Goal: Task Accomplishment & Management: Manage account settings

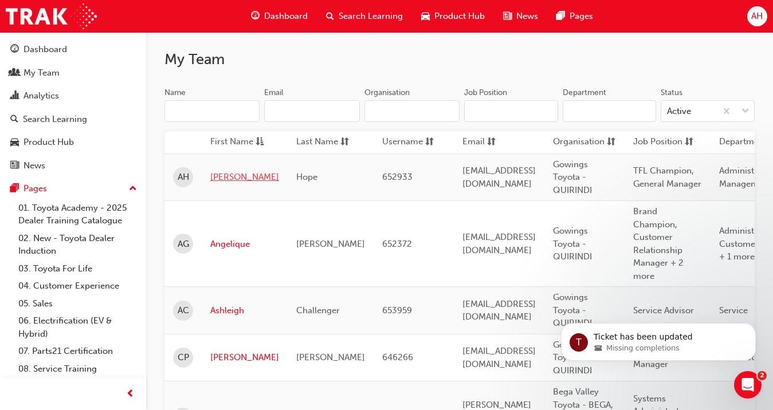
click at [222, 178] on link "[PERSON_NAME]" at bounding box center [244, 177] width 69 height 13
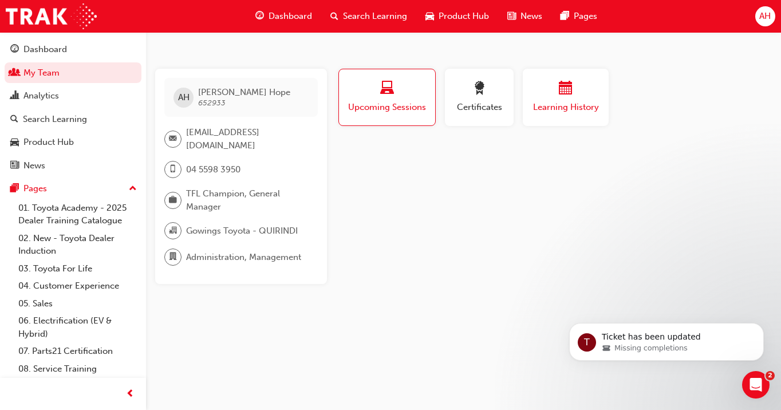
click at [589, 90] on div "button" at bounding box center [565, 90] width 69 height 18
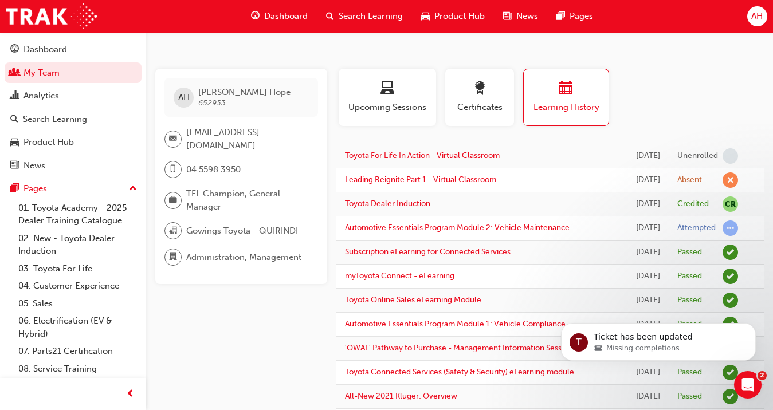
click at [447, 160] on link "Toyota For Life In Action - Virtual Classroom" at bounding box center [422, 156] width 155 height 10
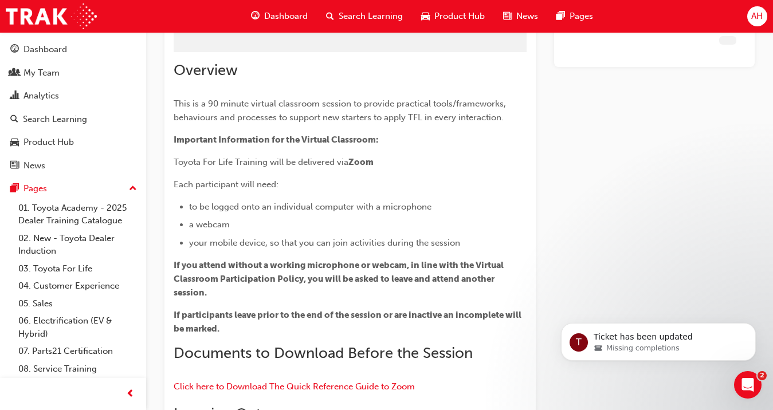
click at [447, 161] on div "Overview This is a 90 minute virtual classroom session to provide practical too…" at bounding box center [350, 352] width 353 height 582
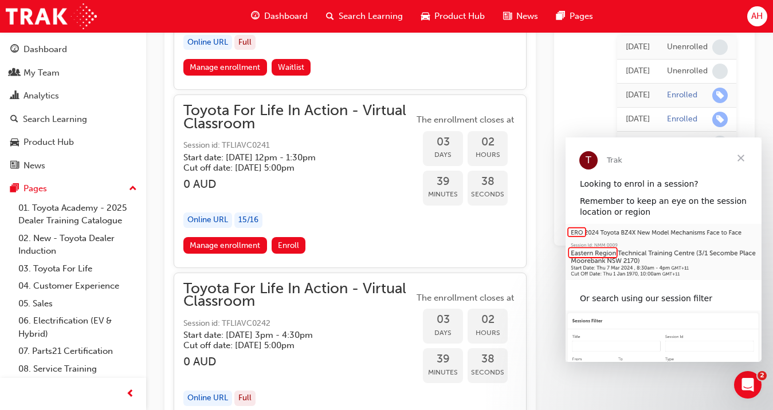
scroll to position [1551, 0]
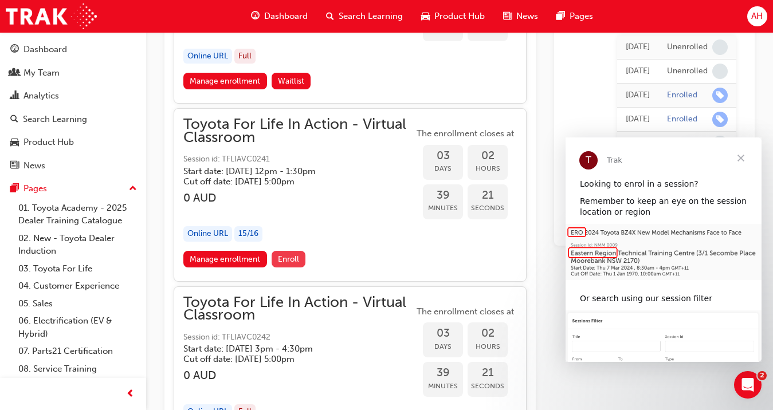
click at [295, 259] on span "Enroll" at bounding box center [288, 259] width 21 height 10
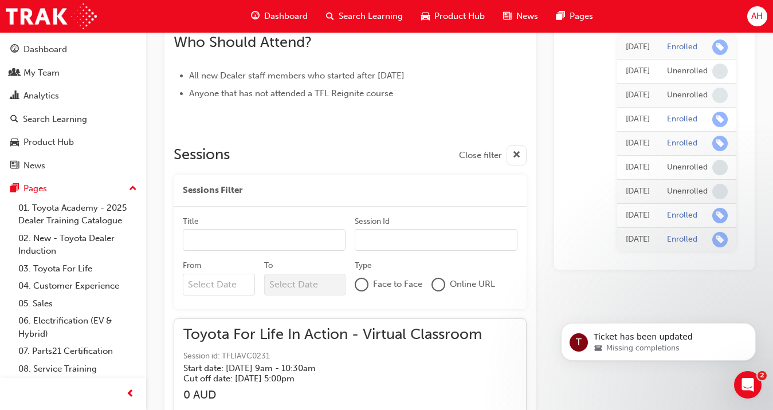
click at [257, 239] on input "Title" at bounding box center [264, 240] width 163 height 22
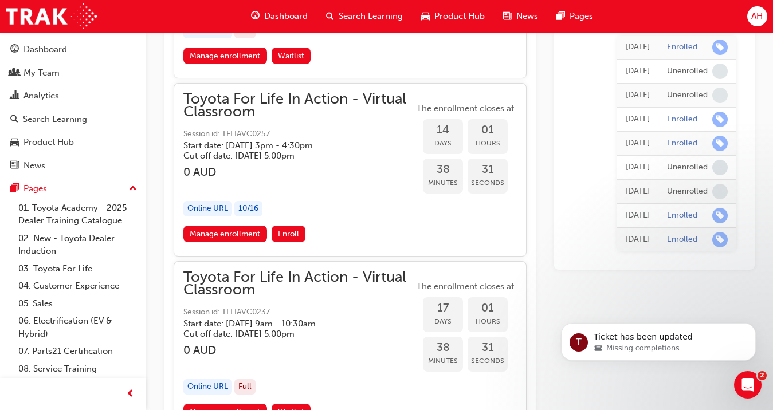
scroll to position [6007, 0]
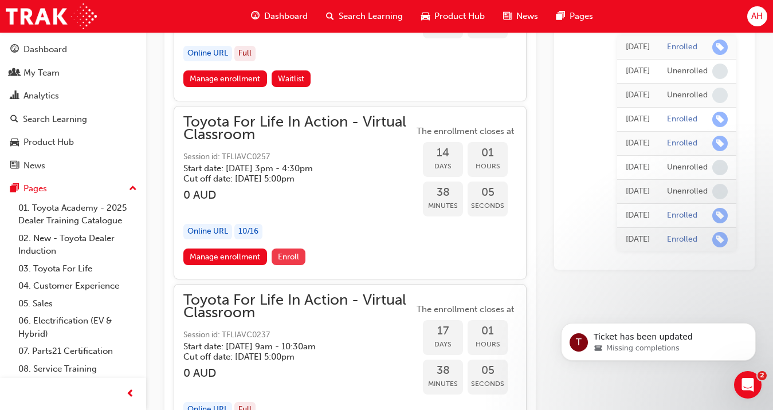
click at [291, 256] on span "Enroll" at bounding box center [288, 257] width 21 height 10
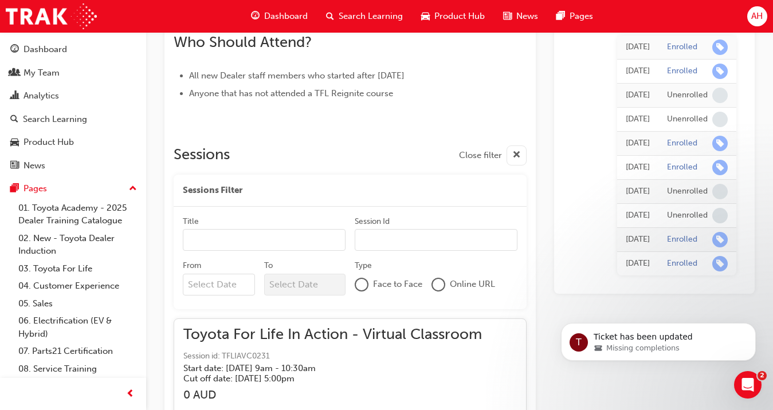
click at [227, 241] on input "Title" at bounding box center [264, 240] width 163 height 22
click at [434, 284] on div at bounding box center [437, 284] width 11 height 11
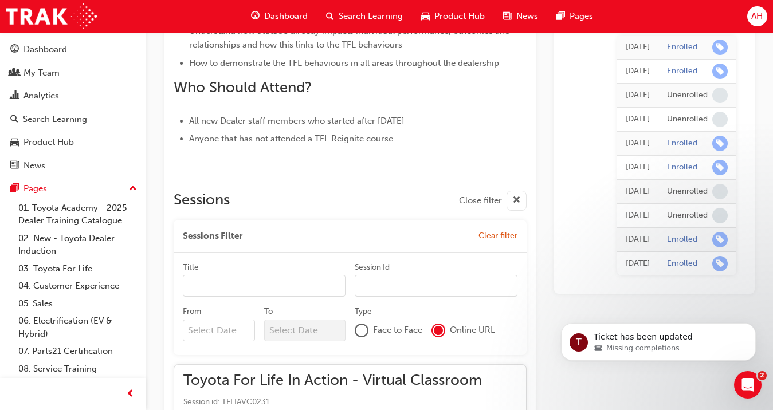
scroll to position [557, 0]
click at [247, 284] on input "Title" at bounding box center [264, 286] width 163 height 22
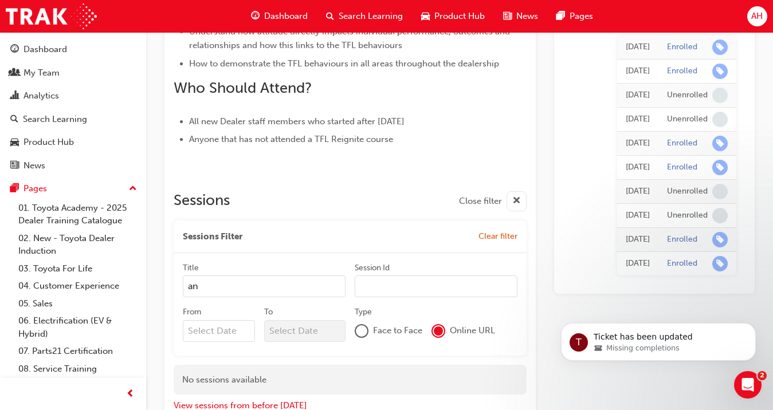
type input "a"
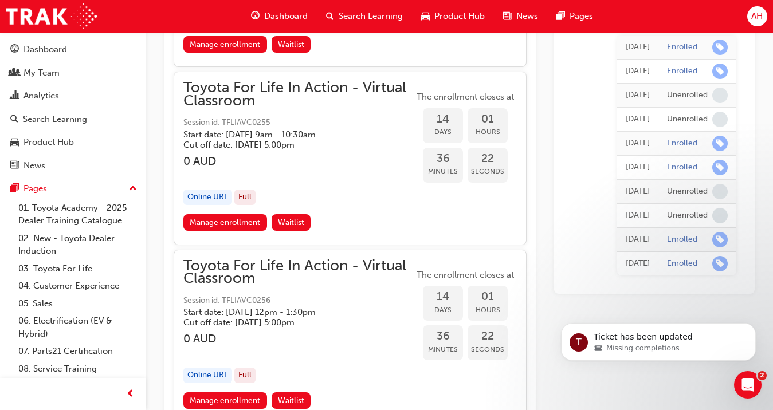
scroll to position [5708, 0]
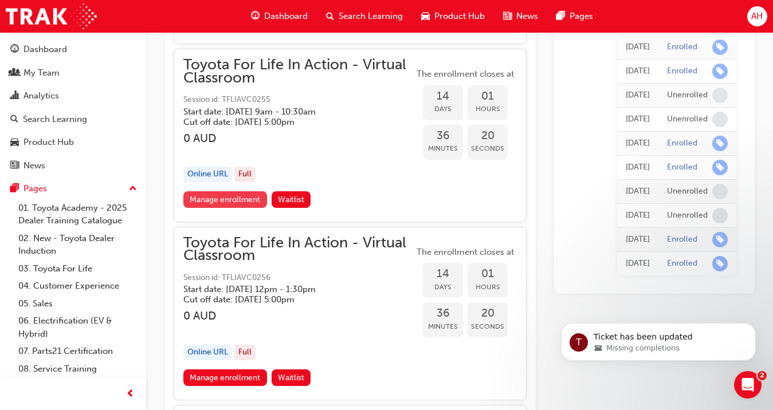
click at [210, 202] on link "Manage enrollment" at bounding box center [225, 199] width 84 height 17
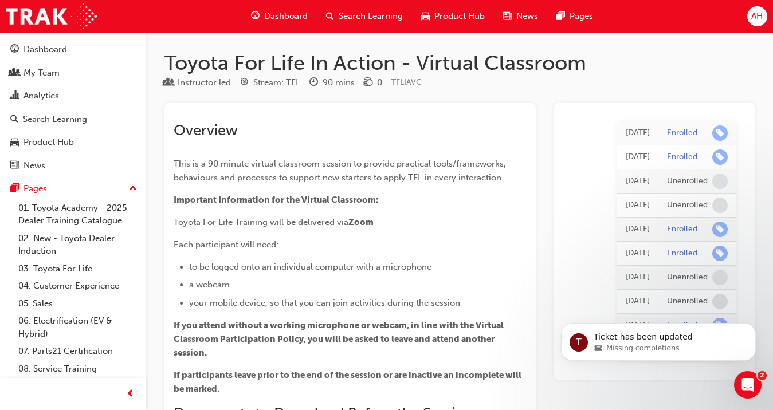
scroll to position [5708, 0]
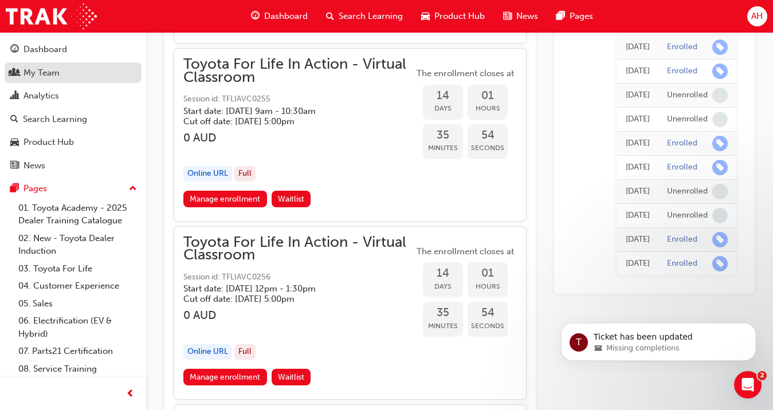
click at [70, 75] on div "My Team" at bounding box center [72, 73] width 125 height 14
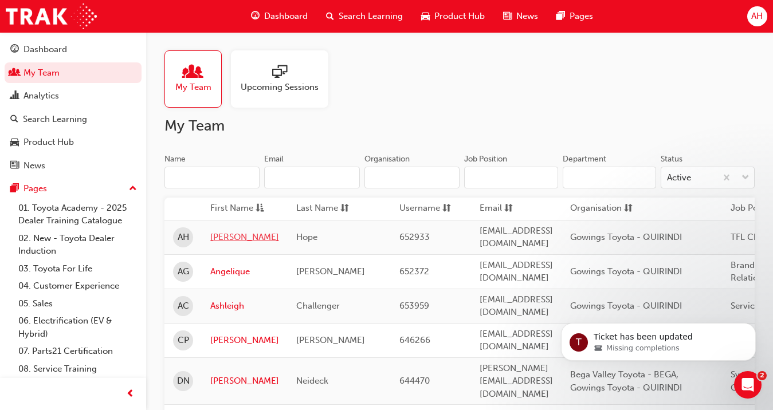
click at [242, 233] on link "Andrew" at bounding box center [244, 237] width 69 height 13
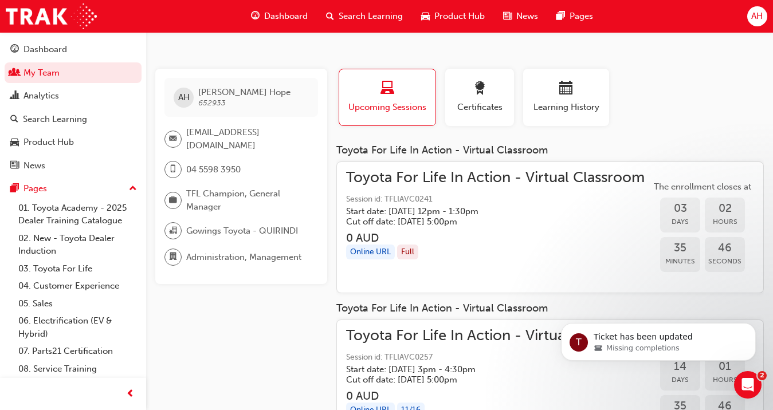
click at [399, 103] on span "Upcoming Sessions" at bounding box center [387, 107] width 79 height 13
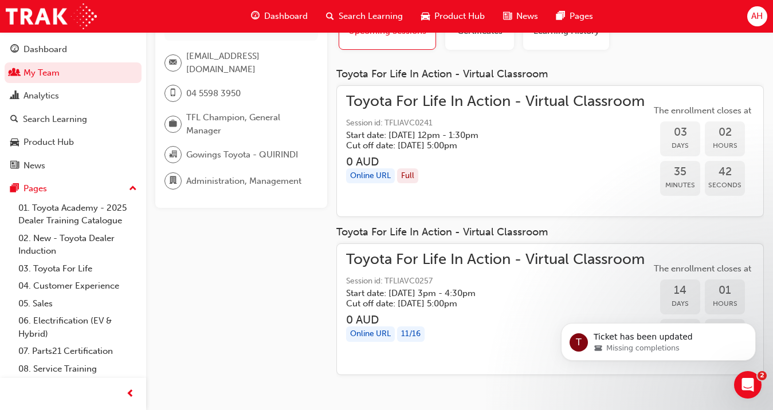
scroll to position [79, 0]
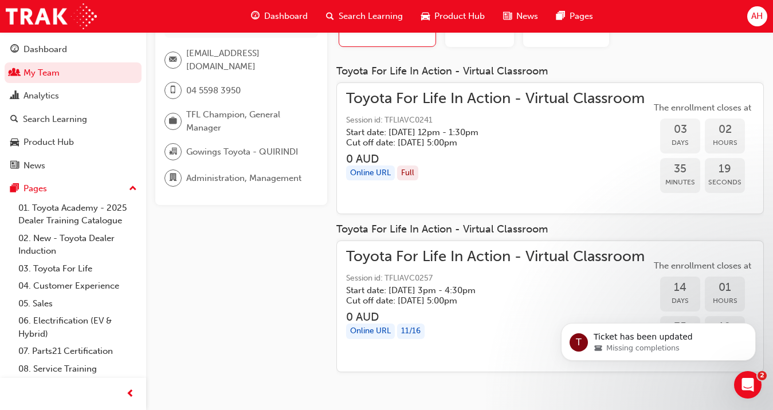
click at [358, 174] on div "Online URL" at bounding box center [370, 173] width 49 height 15
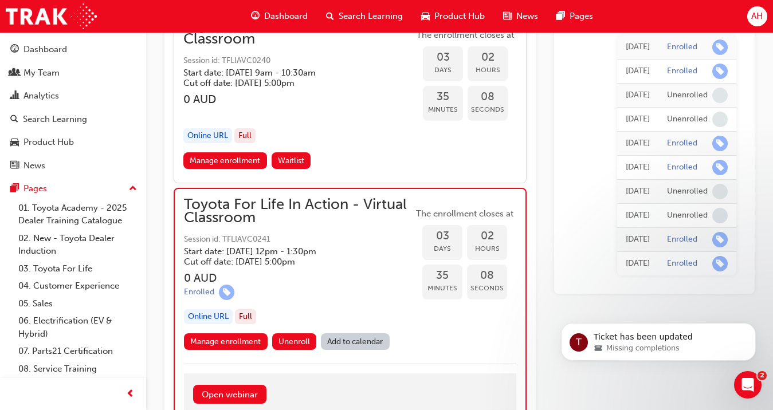
scroll to position [1494, 0]
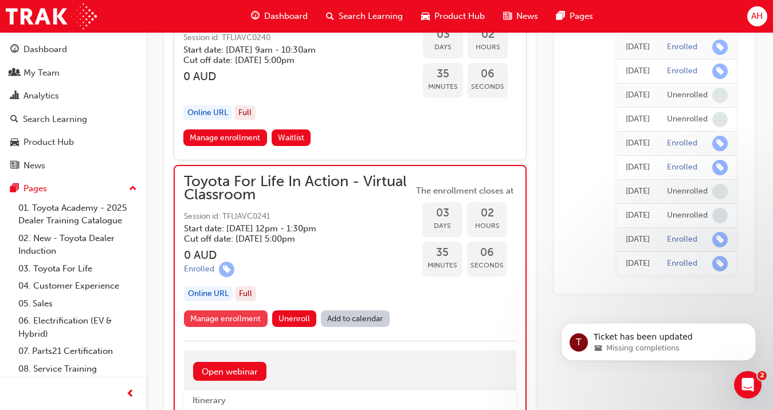
click at [254, 317] on link "Manage enrollment" at bounding box center [226, 318] width 84 height 17
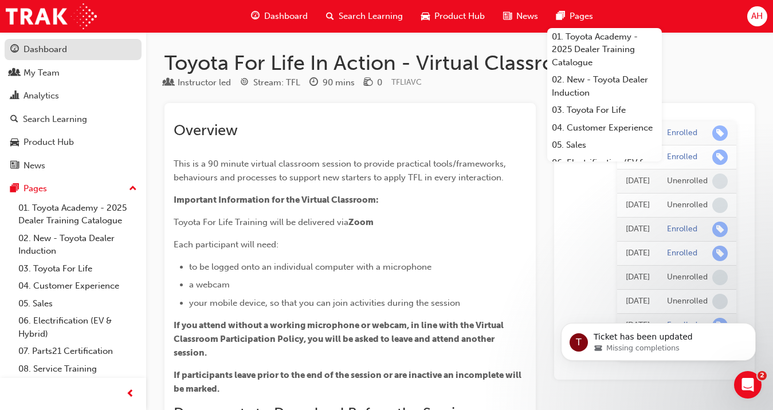
scroll to position [1494, 0]
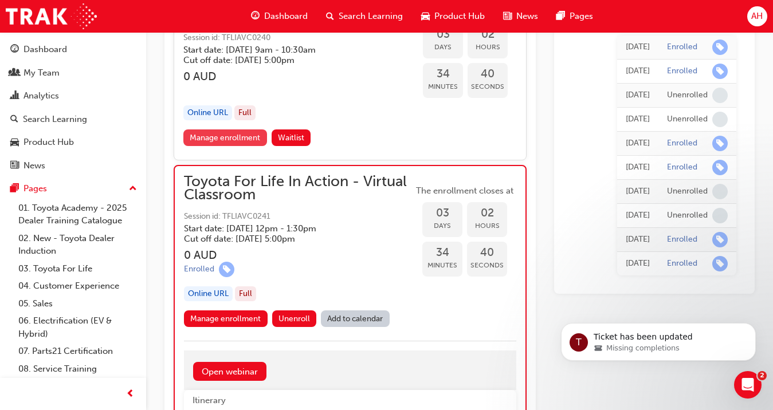
click at [239, 137] on link "Manage enrollment" at bounding box center [225, 137] width 84 height 17
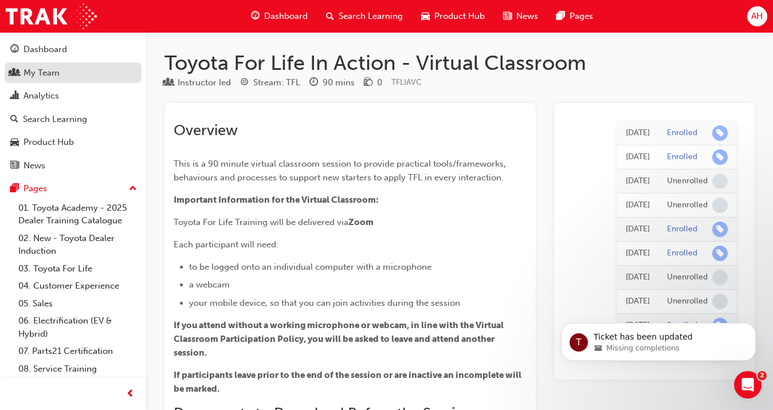
click at [62, 75] on div "My Team" at bounding box center [72, 73] width 125 height 14
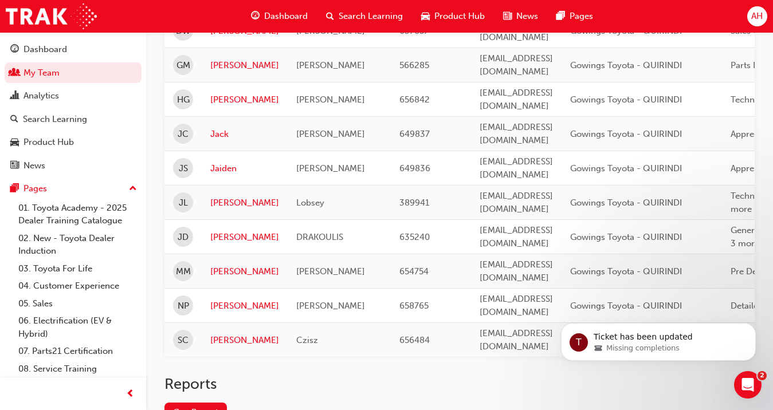
scroll to position [395, 0]
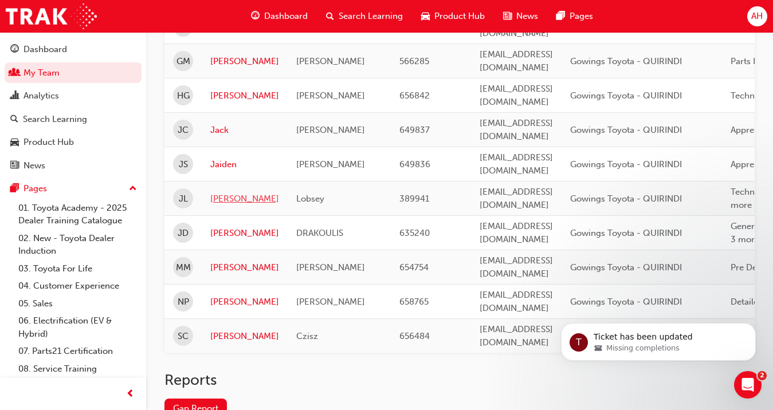
click at [230, 192] on link "Jason" at bounding box center [244, 198] width 69 height 13
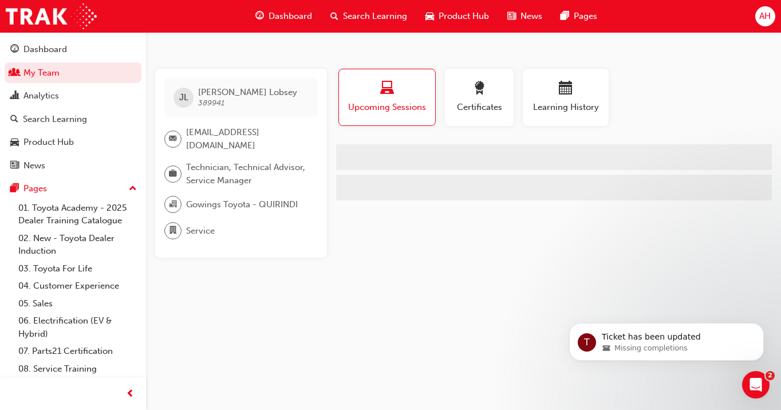
click at [230, 141] on span "servicemanager@gowingstoyota.com.au" at bounding box center [247, 139] width 123 height 26
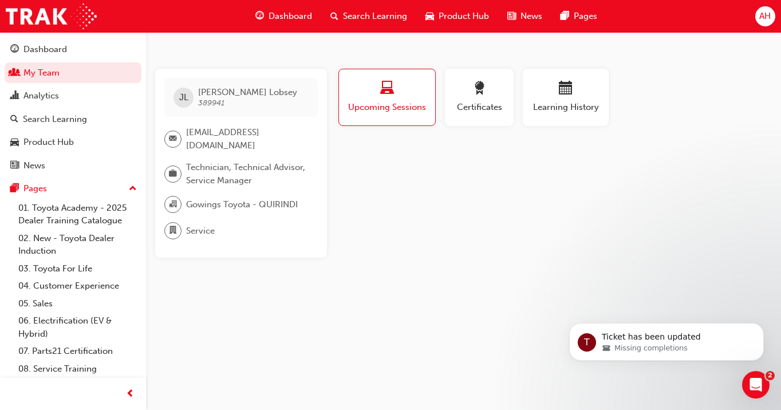
click at [409, 107] on span "Upcoming Sessions" at bounding box center [387, 107] width 79 height 13
click at [398, 94] on div "button" at bounding box center [387, 90] width 79 height 18
click at [560, 89] on span "calendar-icon" at bounding box center [566, 88] width 14 height 15
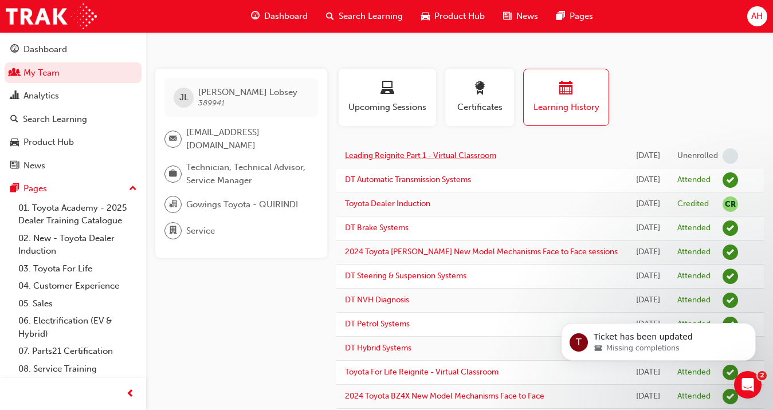
click at [451, 160] on link "Leading Reignite Part 1 - Virtual Classroom" at bounding box center [420, 156] width 151 height 10
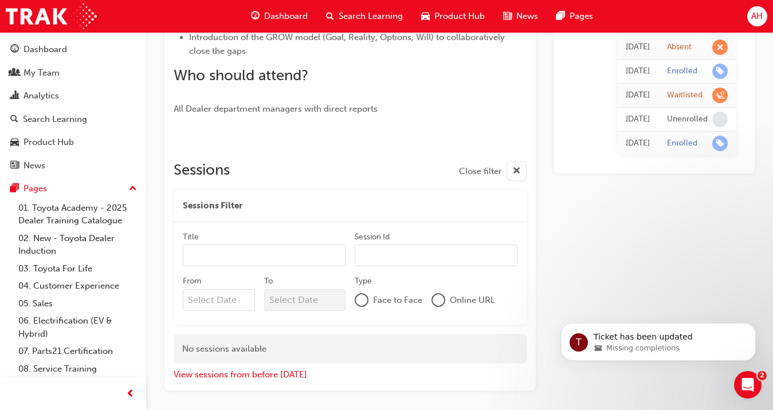
scroll to position [470, 0]
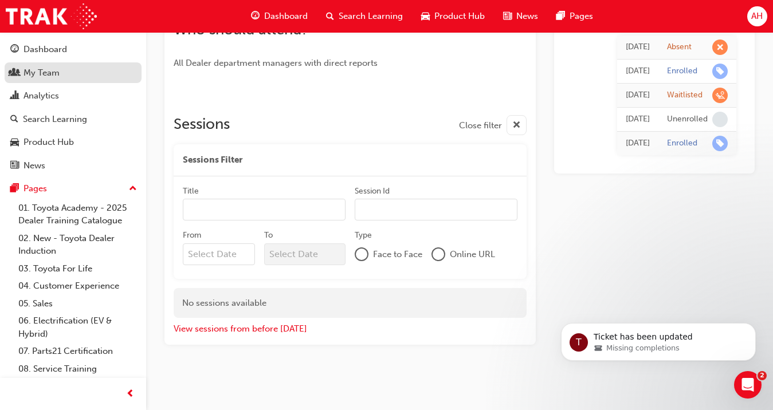
click at [42, 77] on div "My Team" at bounding box center [41, 72] width 36 height 13
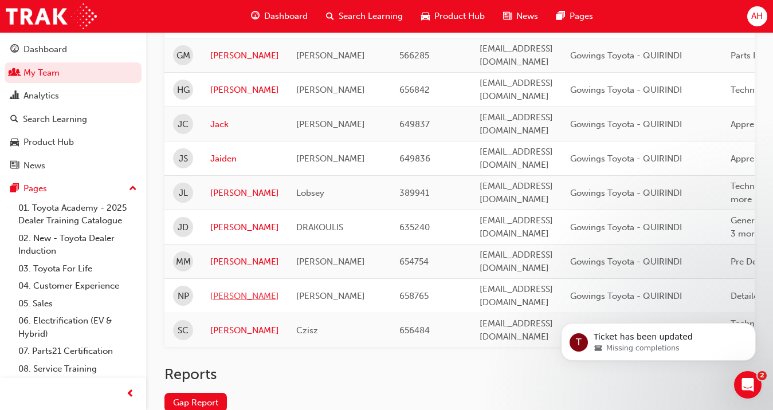
click at [233, 290] on link "Nicholas" at bounding box center [244, 296] width 69 height 13
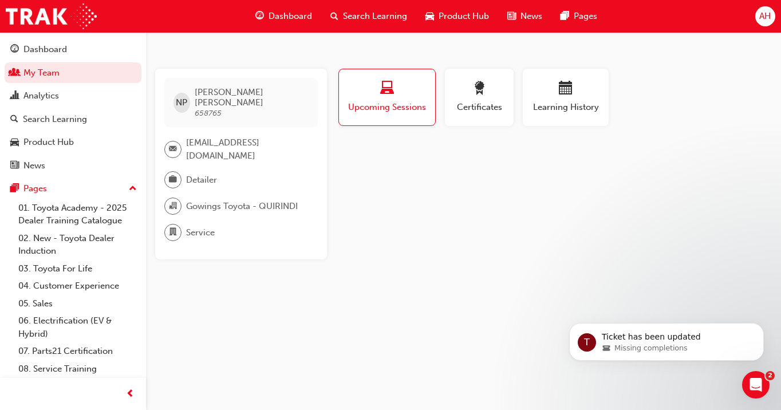
click at [410, 104] on span "Upcoming Sessions" at bounding box center [387, 107] width 79 height 13
click at [535, 91] on div "button" at bounding box center [565, 90] width 69 height 18
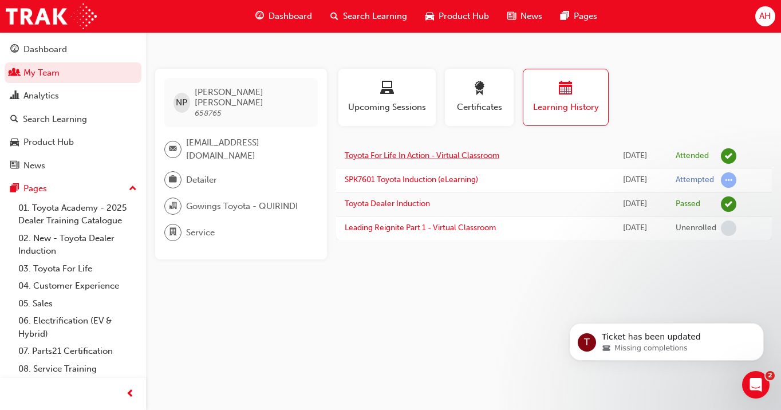
click at [460, 157] on link "Toyota For Life In Action - Virtual Classroom" at bounding box center [422, 156] width 155 height 10
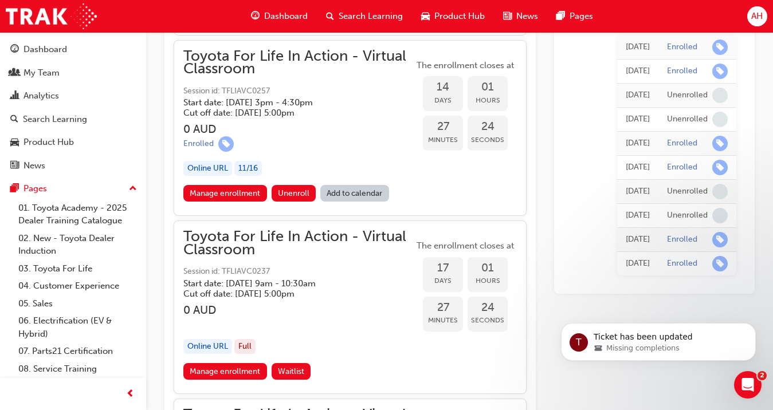
scroll to position [6050, 0]
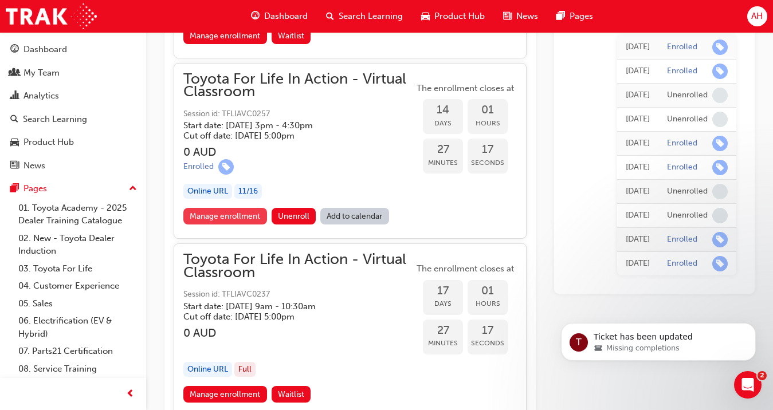
click at [253, 217] on link "Manage enrollment" at bounding box center [225, 216] width 84 height 17
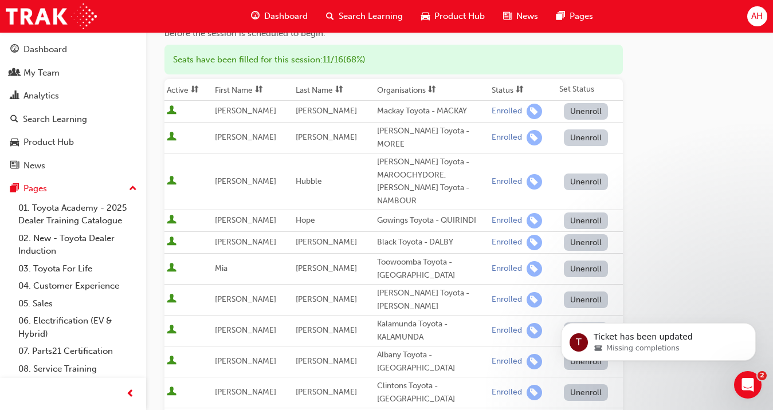
scroll to position [140, 0]
click at [243, 214] on span "Andrew" at bounding box center [245, 219] width 61 height 10
click at [565, 211] on button "Unenroll" at bounding box center [586, 219] width 45 height 17
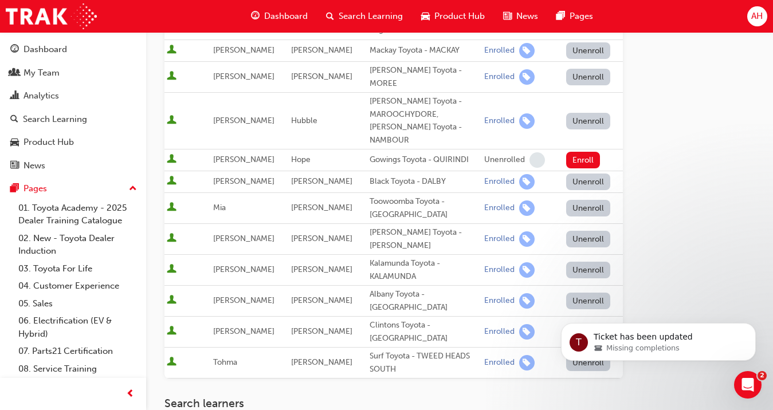
scroll to position [188, 0]
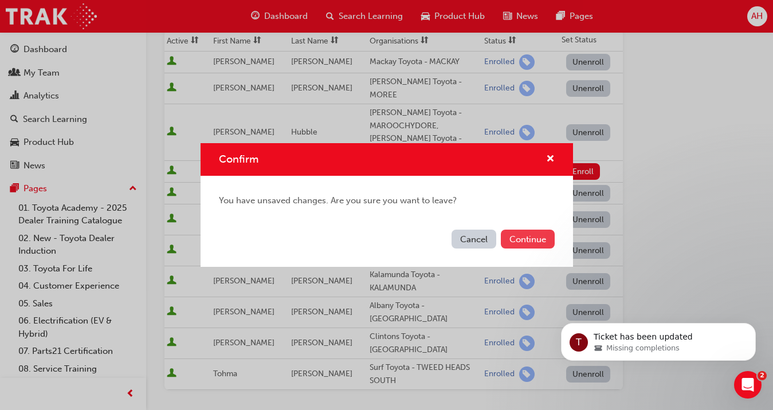
click at [520, 236] on button "Continue" at bounding box center [528, 239] width 54 height 19
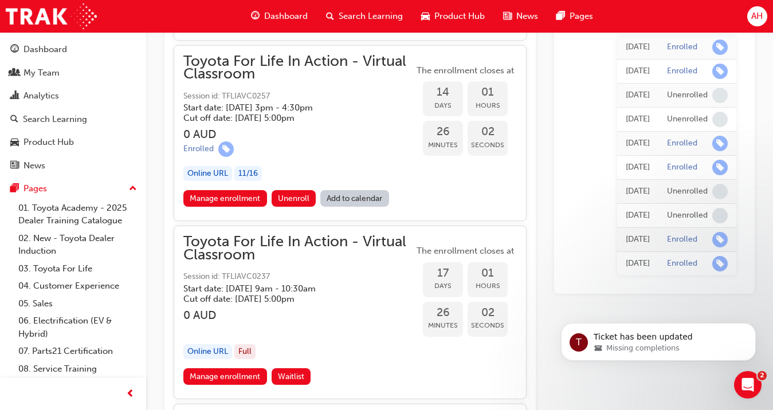
scroll to position [6014, 0]
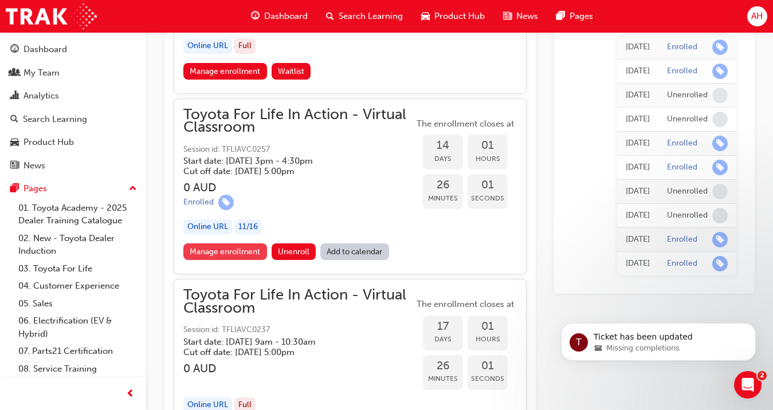
click at [253, 250] on link "Manage enrollment" at bounding box center [225, 251] width 84 height 17
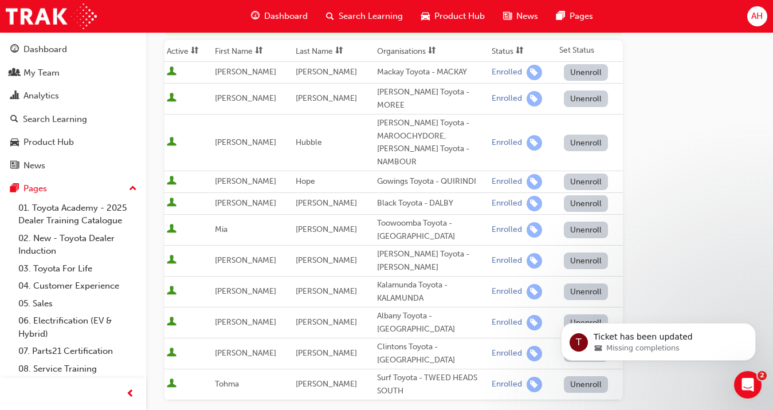
scroll to position [161, 0]
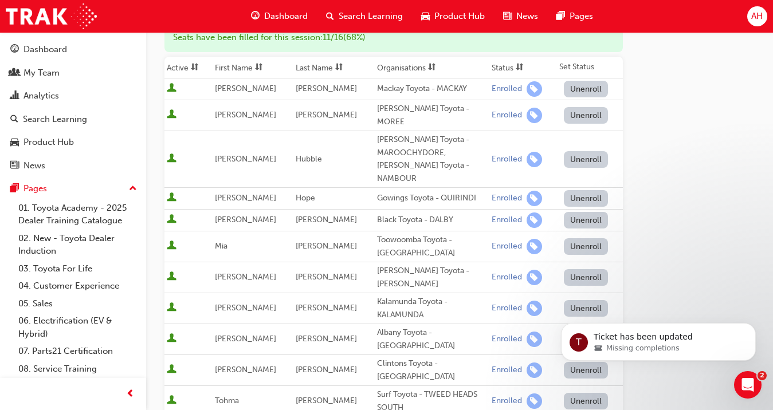
click at [243, 193] on span "Andrew" at bounding box center [245, 198] width 61 height 10
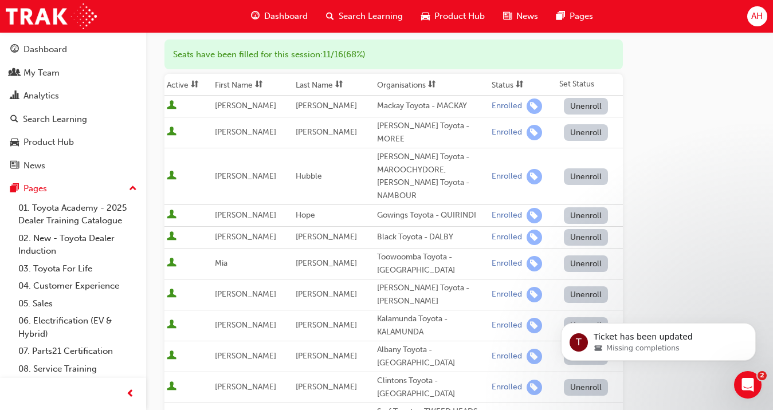
scroll to position [145, 0]
click at [234, 209] on span "Andrew" at bounding box center [245, 214] width 61 height 10
click at [306, 209] on span "Hope" at bounding box center [304, 214] width 19 height 10
click at [593, 206] on button "Unenroll" at bounding box center [586, 214] width 45 height 17
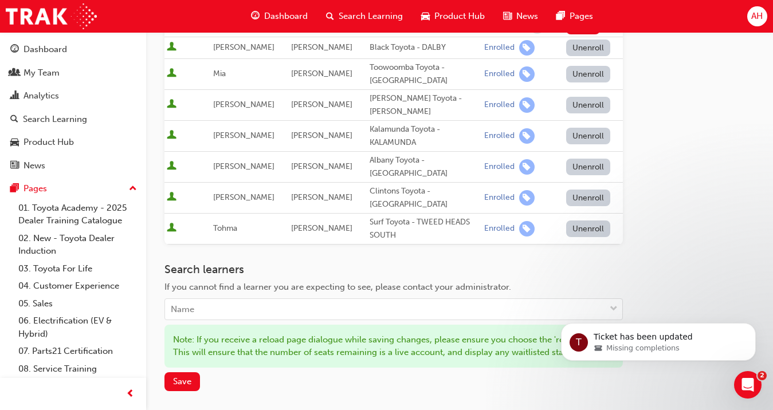
scroll to position [334, 0]
click at [212, 298] on div "Name" at bounding box center [385, 308] width 440 height 20
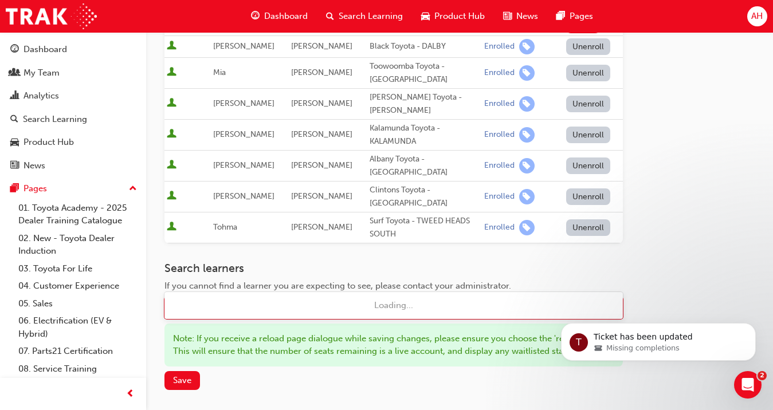
type input "lobsey"
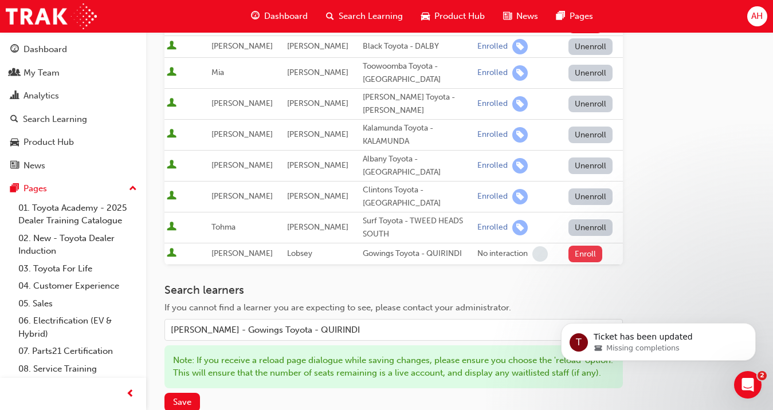
click at [573, 246] on button "Enroll" at bounding box center [585, 254] width 34 height 17
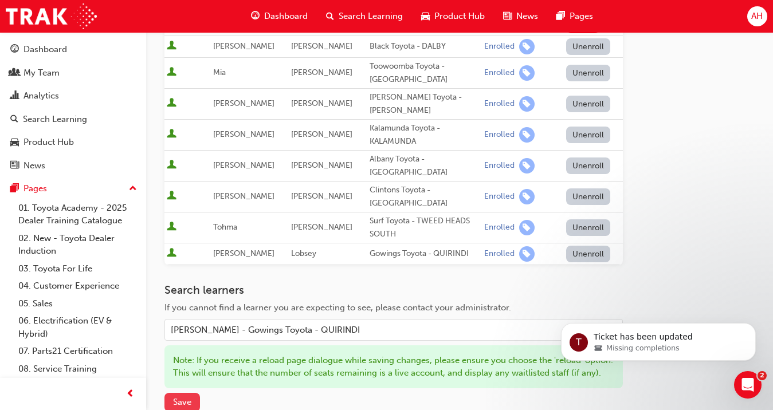
click at [194, 393] on button "Save" at bounding box center [182, 402] width 36 height 19
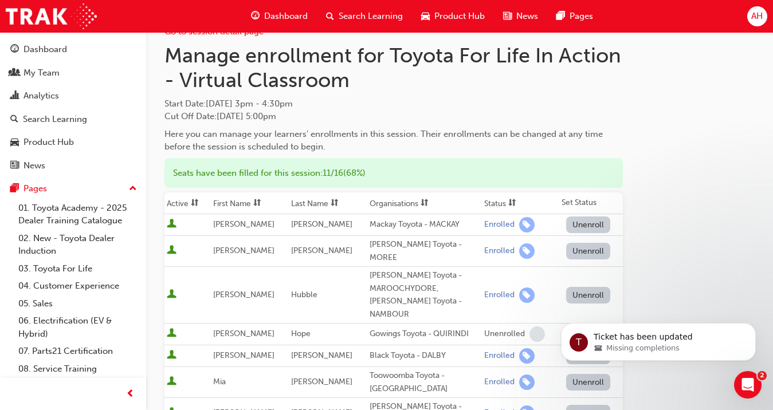
scroll to position [0, 0]
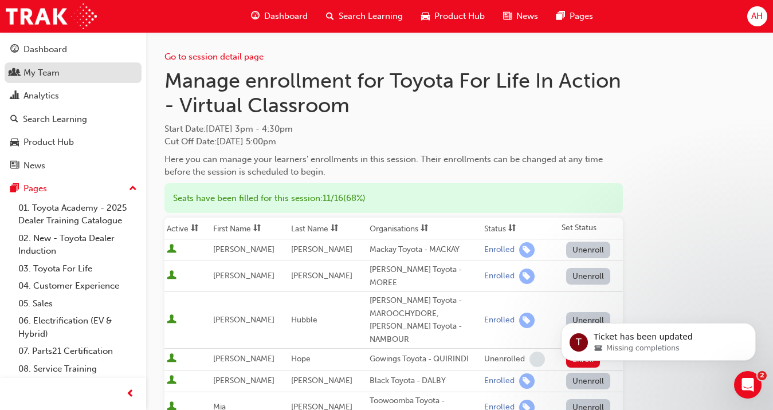
click at [50, 69] on div "My Team" at bounding box center [41, 72] width 36 height 13
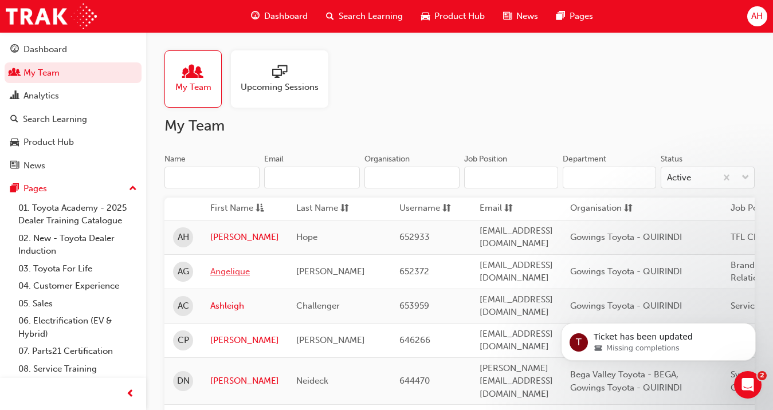
click at [249, 270] on link "Angelique" at bounding box center [244, 271] width 69 height 13
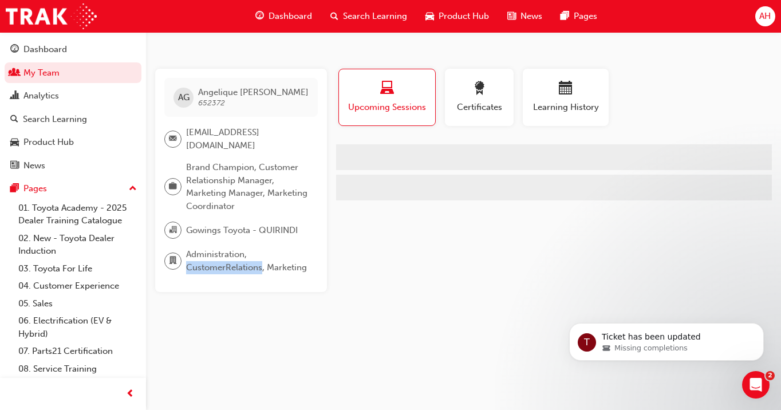
click at [249, 270] on div "AG Angelique Giokas 652372 marketing@drakado.com Brand Champion, Customer Relat…" at bounding box center [241, 180] width 172 height 223
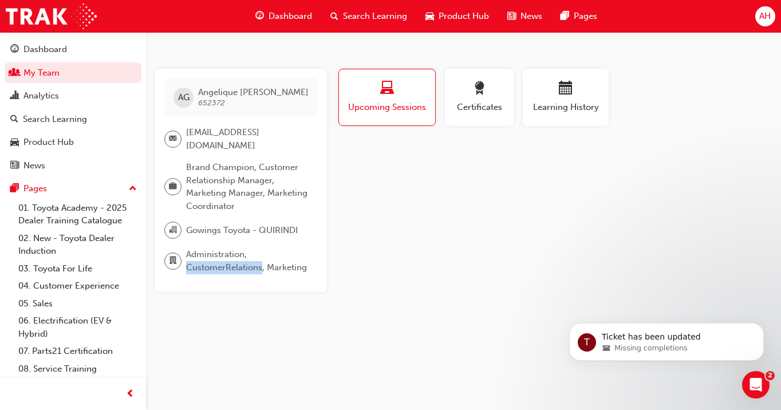
click at [413, 109] on span "Upcoming Sessions" at bounding box center [387, 107] width 79 height 13
click at [547, 104] on span "Learning History" at bounding box center [565, 107] width 69 height 13
